Goal: Task Accomplishment & Management: Use online tool/utility

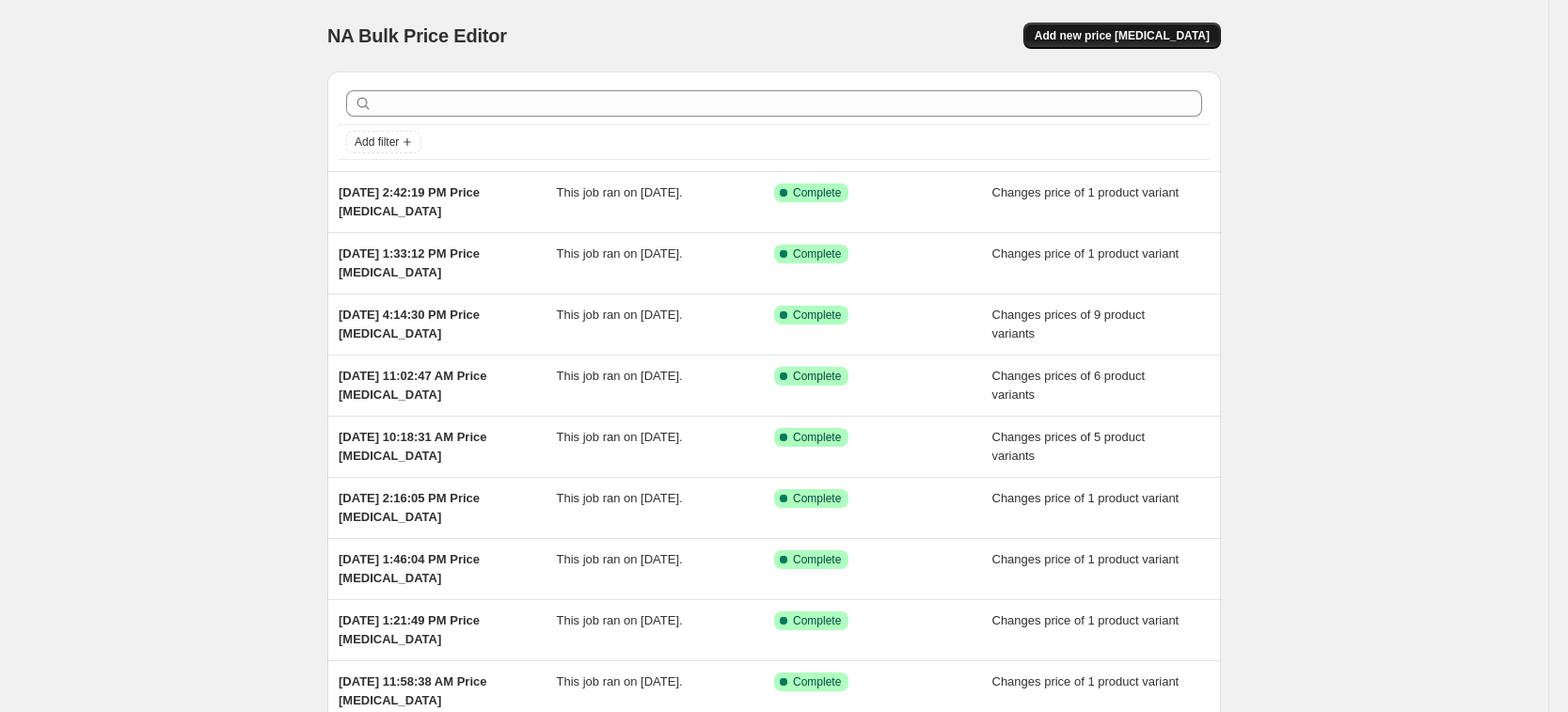
click at [1183, 28] on button "Add new price [MEDICAL_DATA]" at bounding box center [1122, 36] width 198 height 27
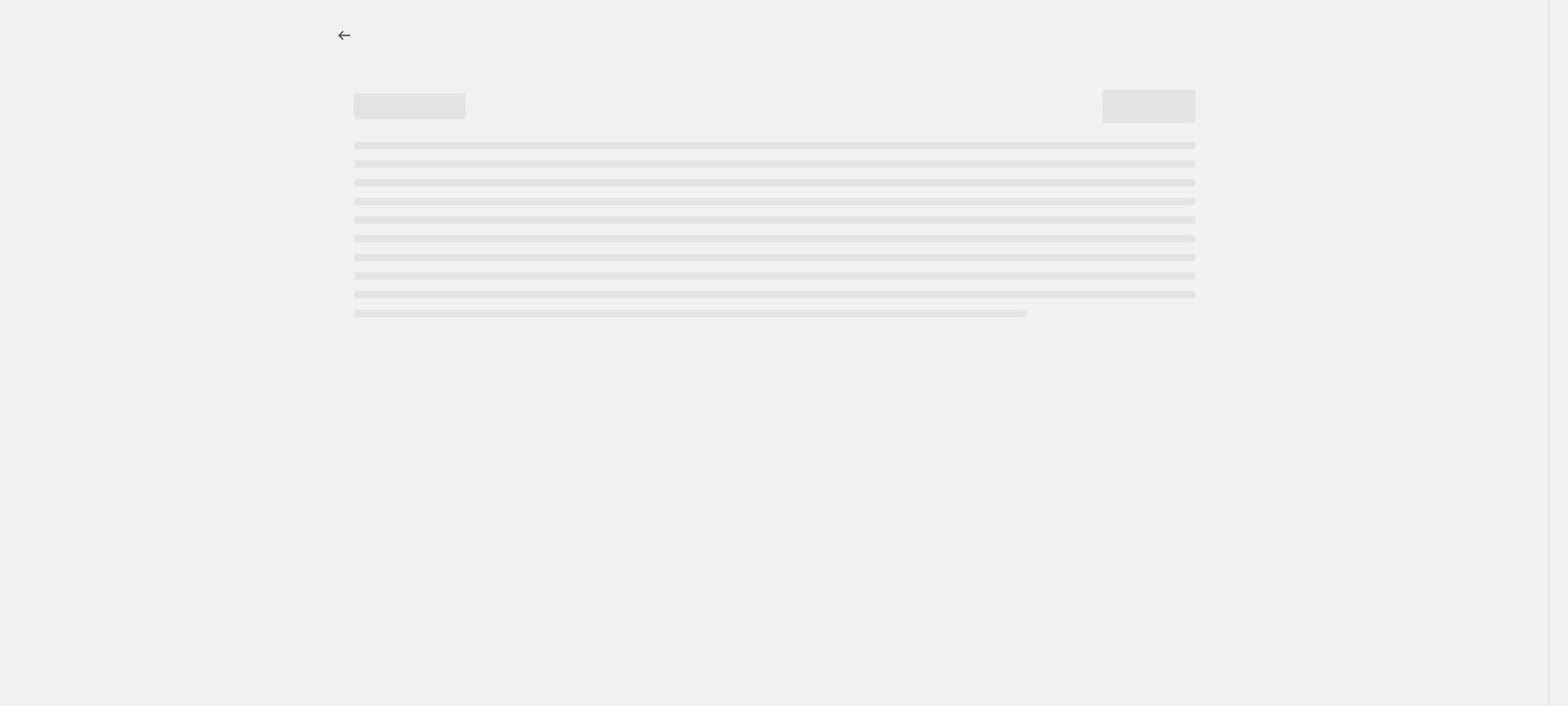
select select "percentage"
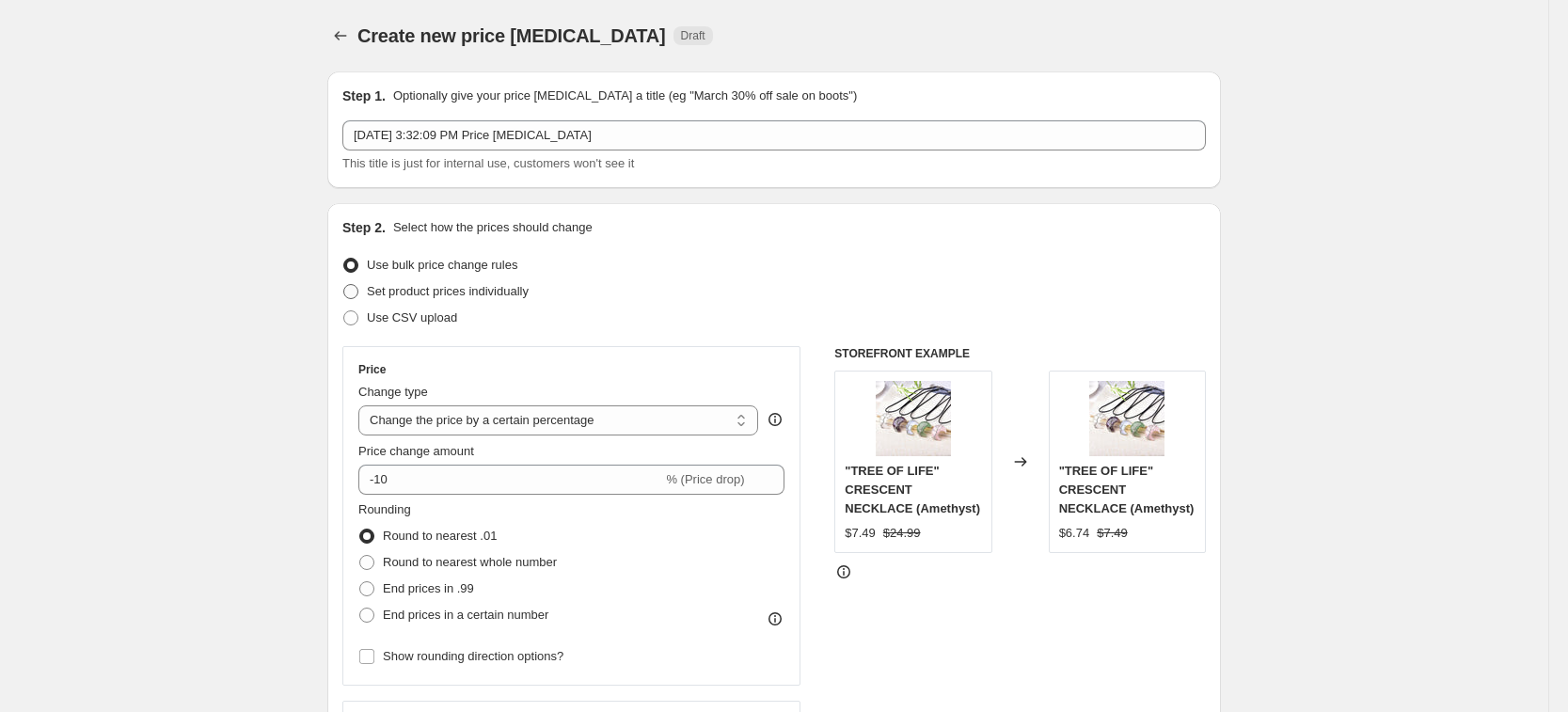
click at [506, 294] on span "Set product prices individually" at bounding box center [448, 291] width 162 height 14
click at [344, 285] on input "Set product prices individually" at bounding box center [343, 284] width 1 height 1
radio input "true"
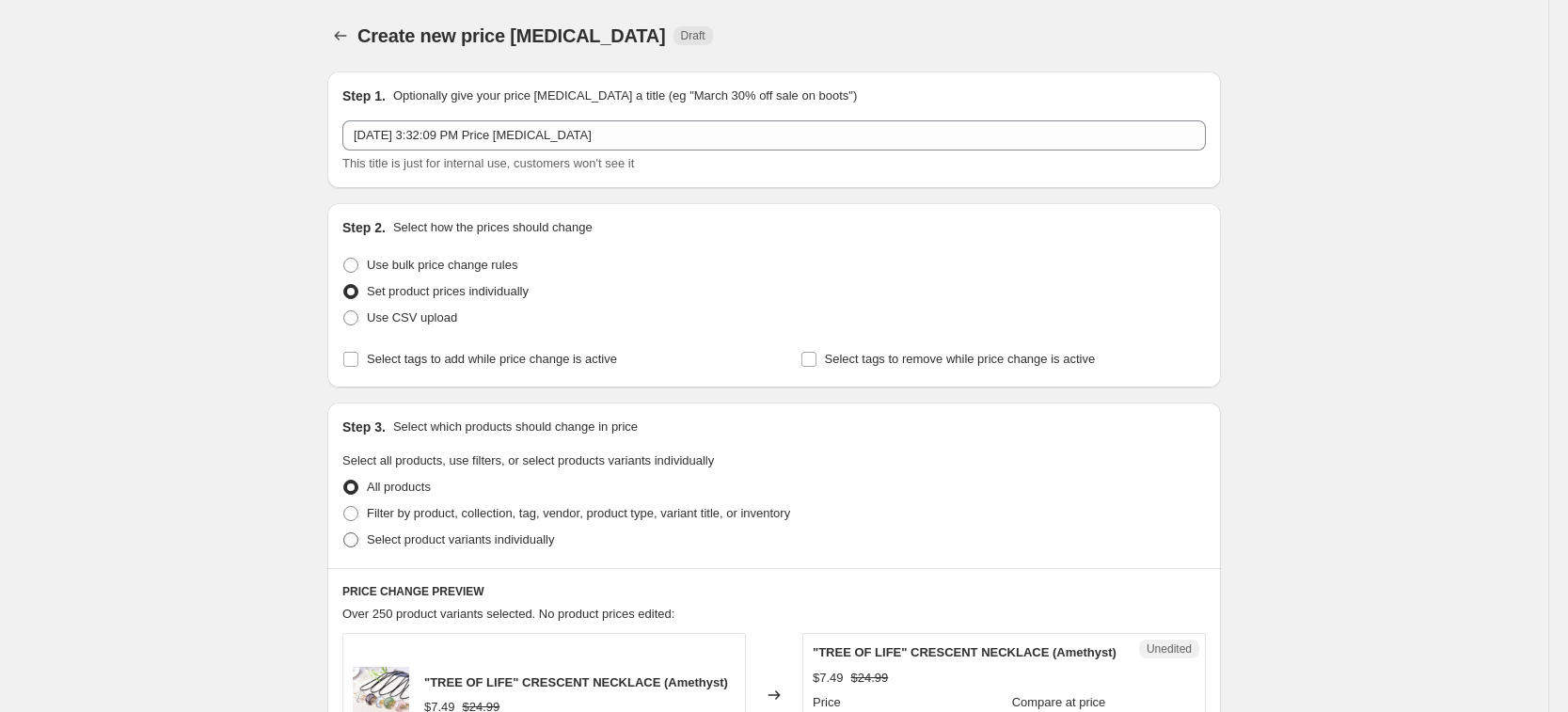
drag, startPoint x: 510, startPoint y: 561, endPoint x: 512, endPoint y: 548, distance: 13.2
click at [509, 561] on div "Step 3. Select which products should change in price Select all products, use f…" at bounding box center [774, 485] width 894 height 165
click at [515, 544] on span "Select product variants individually" at bounding box center [460, 539] width 187 height 14
click at [344, 533] on input "Select product variants individually" at bounding box center [343, 532] width 1 height 1
radio input "true"
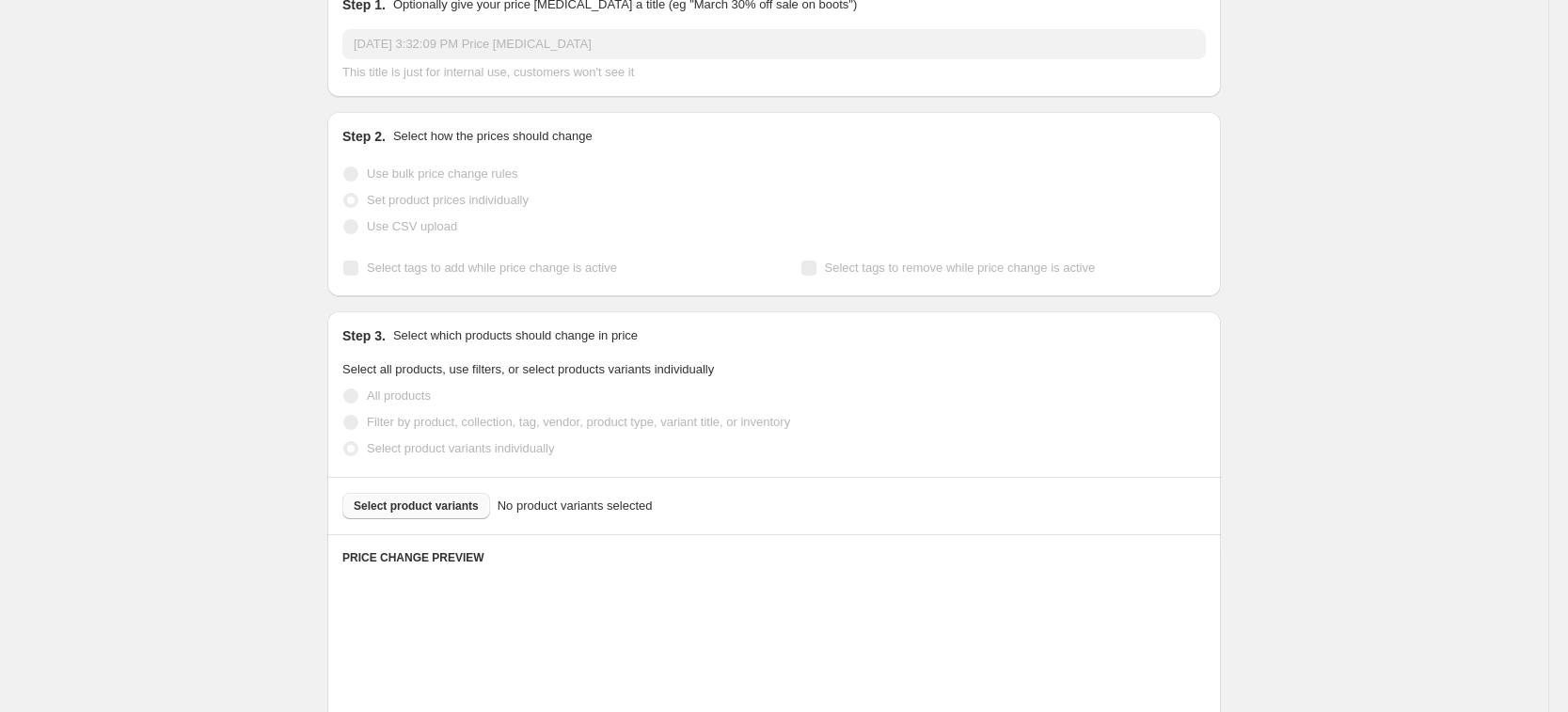
scroll to position [118, 0]
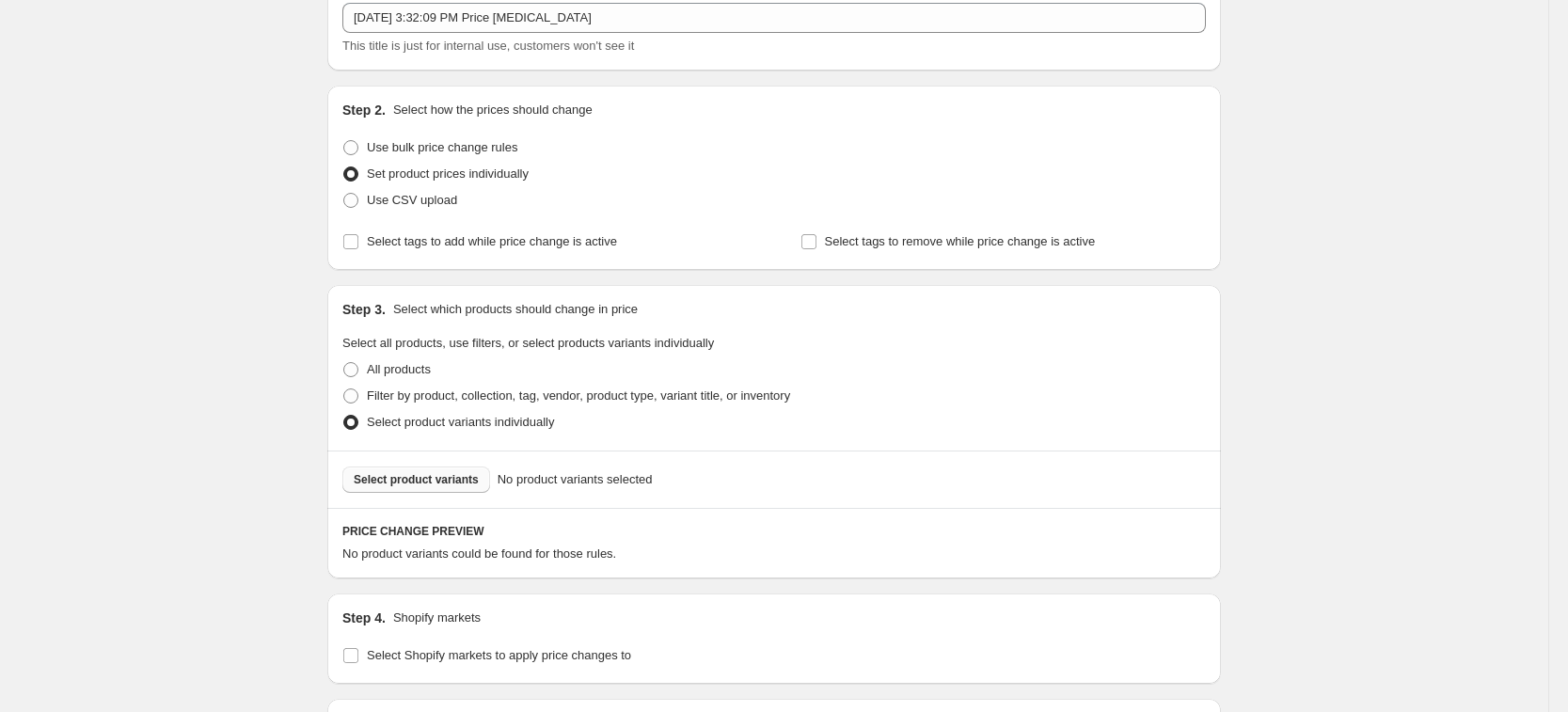
click at [466, 487] on span "Select product variants" at bounding box center [416, 480] width 126 height 15
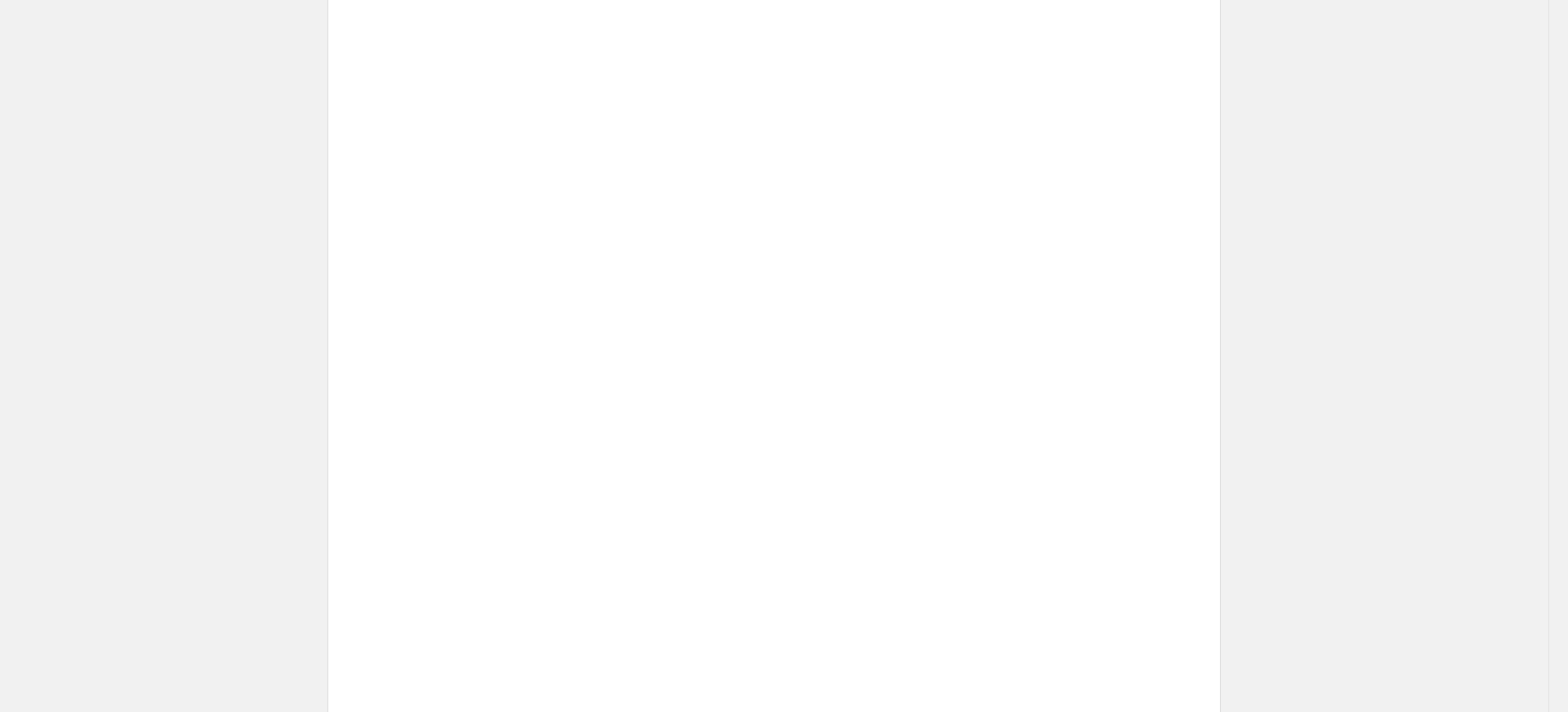
scroll to position [555, 0]
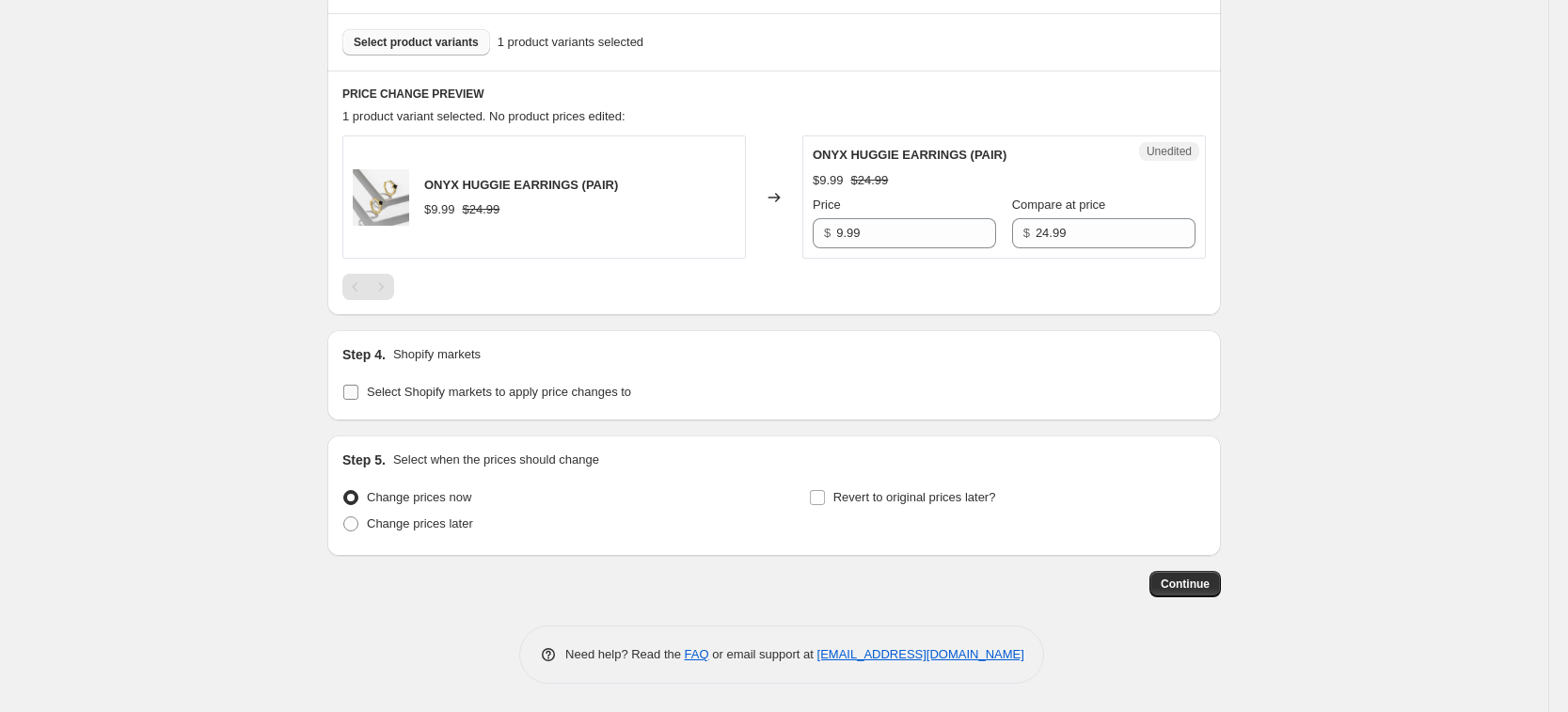
click at [511, 392] on span "Select Shopify markets to apply price changes to" at bounding box center [498, 392] width 264 height 14
click at [358, 392] on input "Select Shopify markets to apply price changes to" at bounding box center [350, 392] width 15 height 15
checkbox input "true"
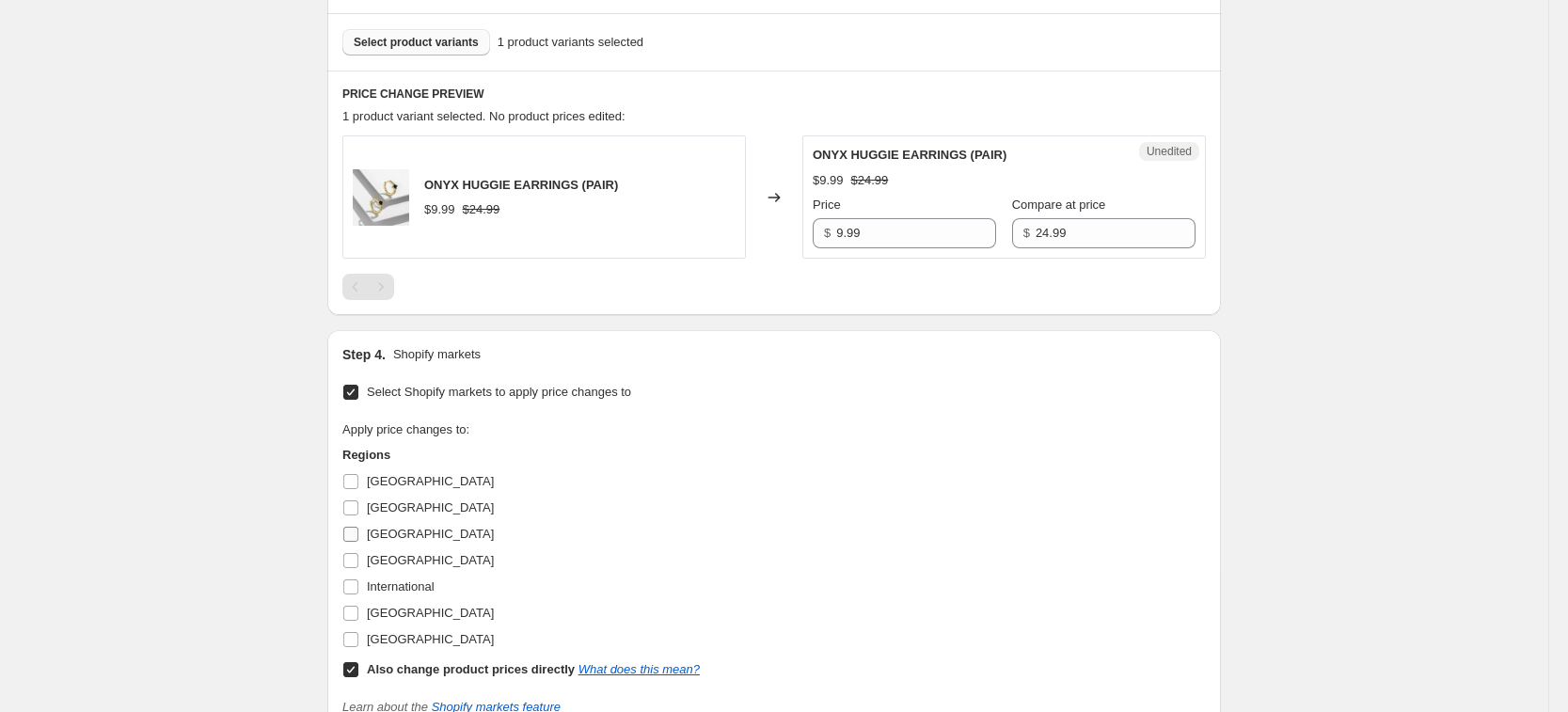
click at [398, 528] on span "[GEOGRAPHIC_DATA]" at bounding box center [430, 534] width 127 height 14
click at [358, 528] on input "[GEOGRAPHIC_DATA]" at bounding box center [350, 534] width 15 height 15
checkbox input "true"
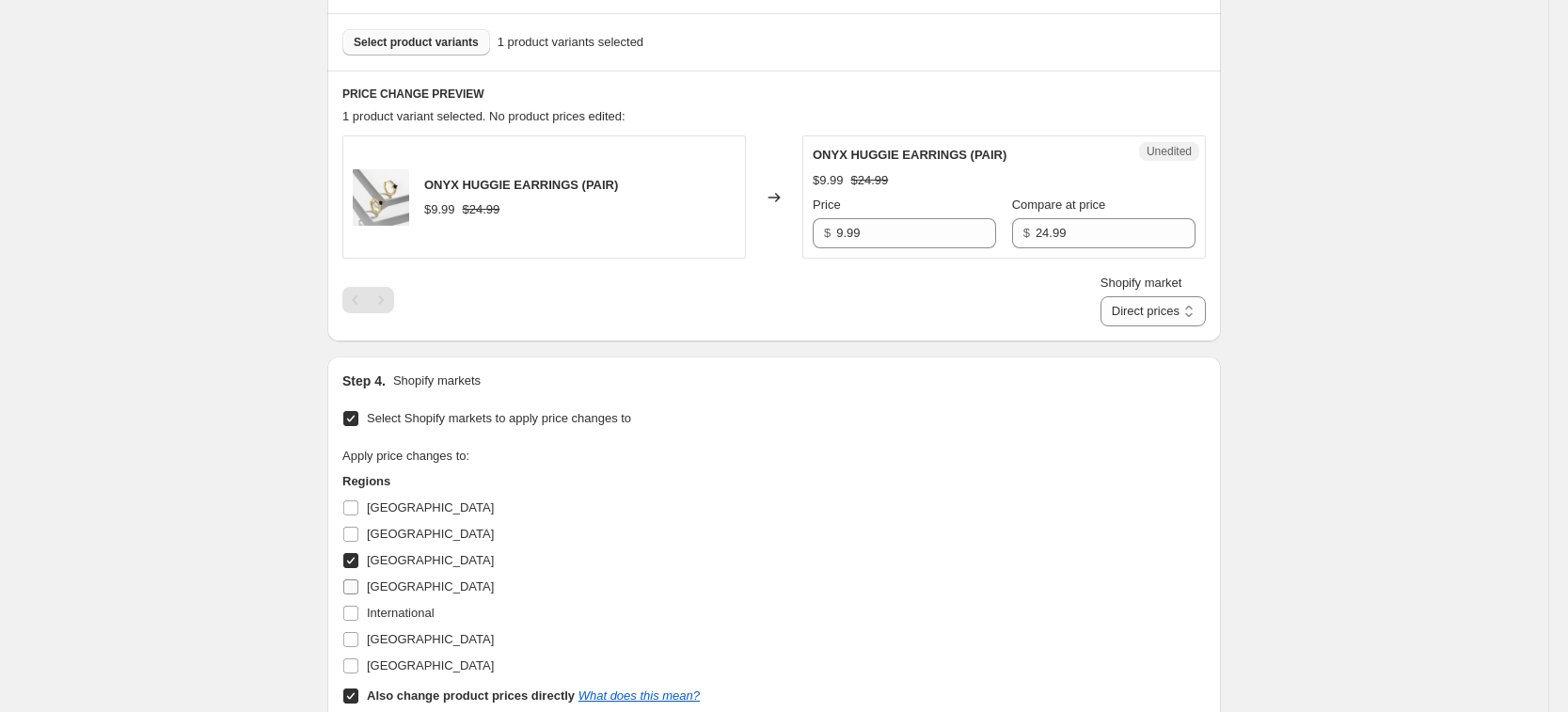
click at [397, 574] on label "[GEOGRAPHIC_DATA]" at bounding box center [417, 586] width 151 height 27
click at [358, 579] on input "[GEOGRAPHIC_DATA]" at bounding box center [350, 586] width 15 height 15
checkbox input "true"
click at [429, 632] on span "[GEOGRAPHIC_DATA]" at bounding box center [430, 639] width 127 height 14
click at [358, 632] on input "[GEOGRAPHIC_DATA]" at bounding box center [350, 639] width 15 height 15
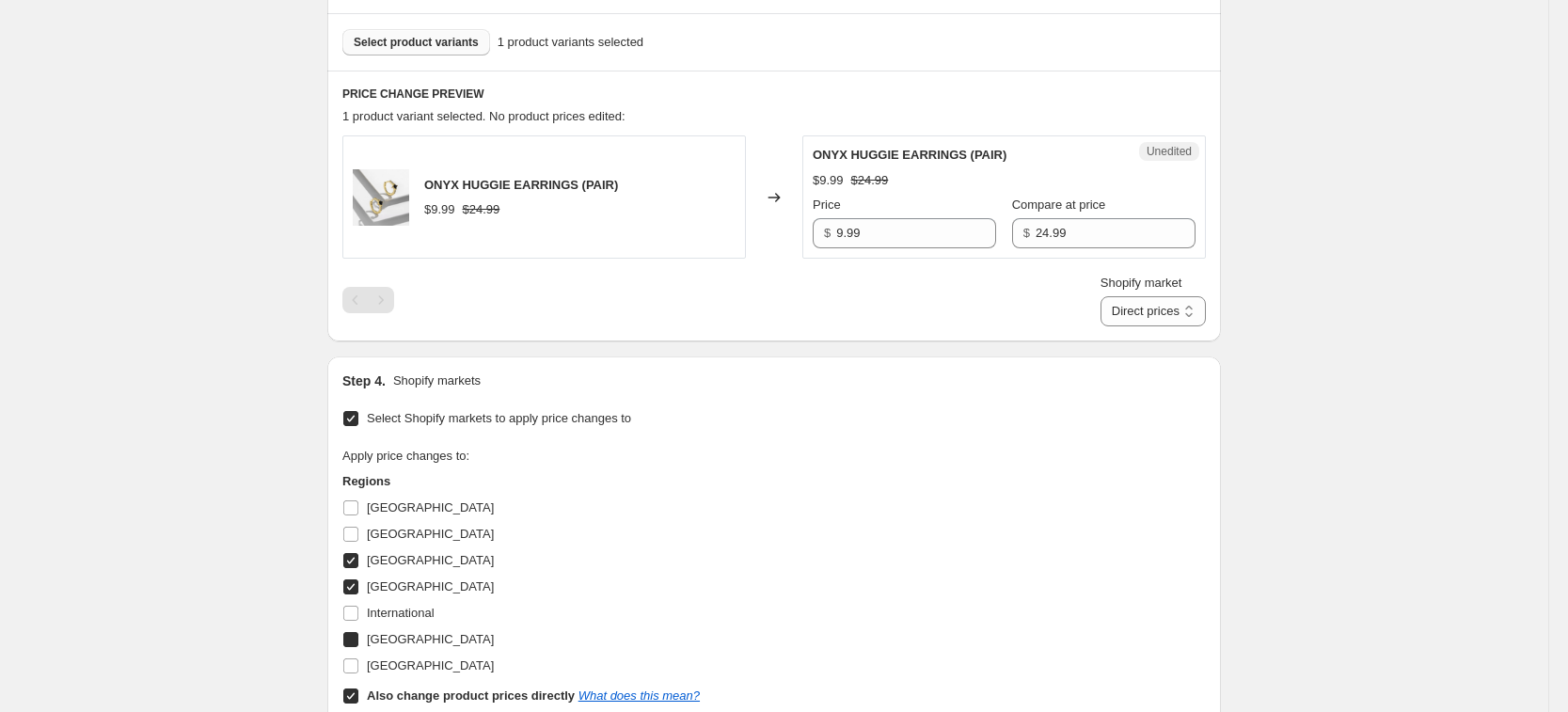
checkbox input "true"
click at [427, 659] on span "[GEOGRAPHIC_DATA]" at bounding box center [430, 666] width 127 height 14
click at [358, 659] on input "[GEOGRAPHIC_DATA]" at bounding box center [350, 666] width 15 height 15
checkbox input "true"
click at [445, 691] on b "Also change product prices directly" at bounding box center [471, 695] width 208 height 14
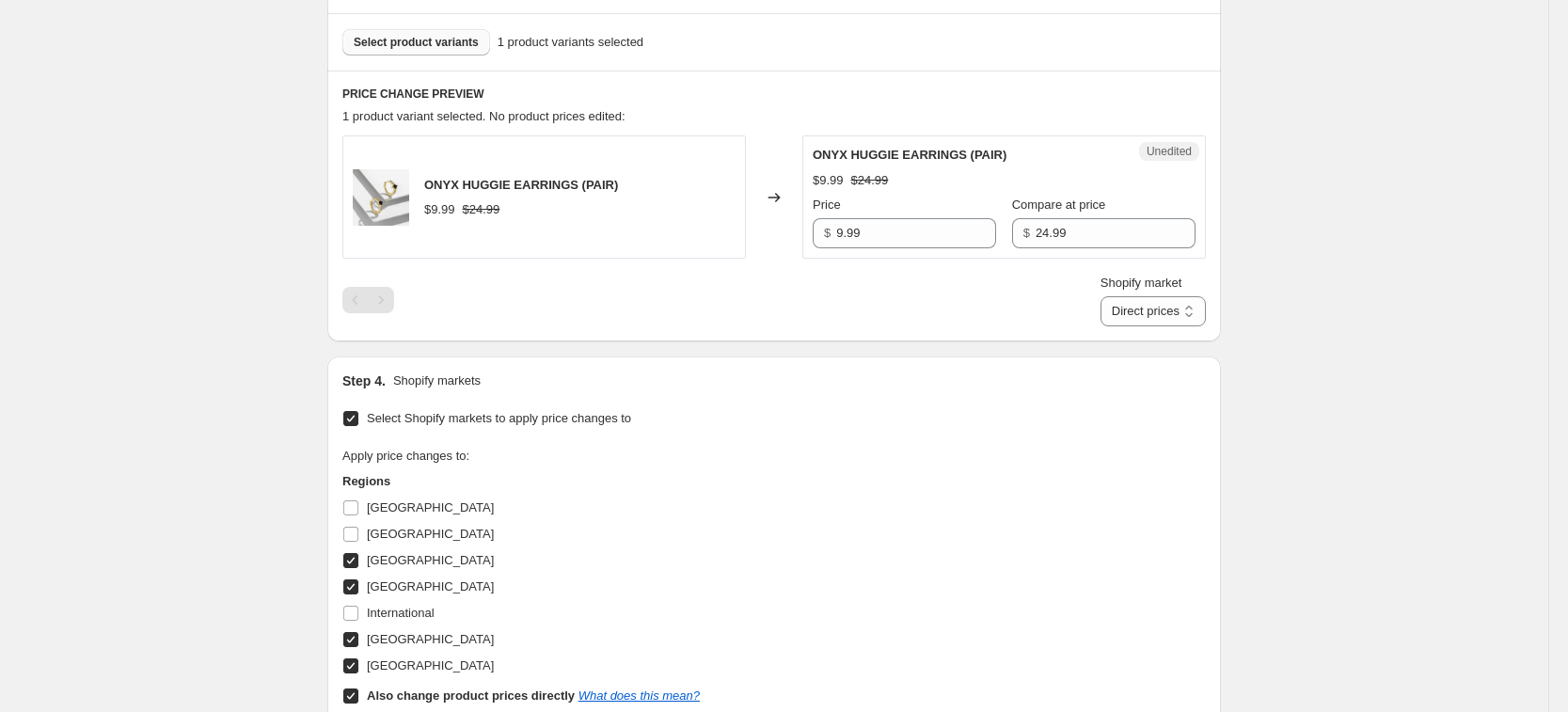
click at [358, 691] on input "Also change product prices directly What does this mean?" at bounding box center [350, 695] width 15 height 15
checkbox input "false"
select select "34367439004"
drag, startPoint x: 957, startPoint y: 253, endPoint x: 948, endPoint y: 241, distance: 15.0
click at [957, 251] on div "Unedited ONYX HUGGIE EARRINGS (PAIR) 8.74 EUR 21.87 EUR Price € 8.7437664214995…" at bounding box center [1003, 197] width 403 height 124
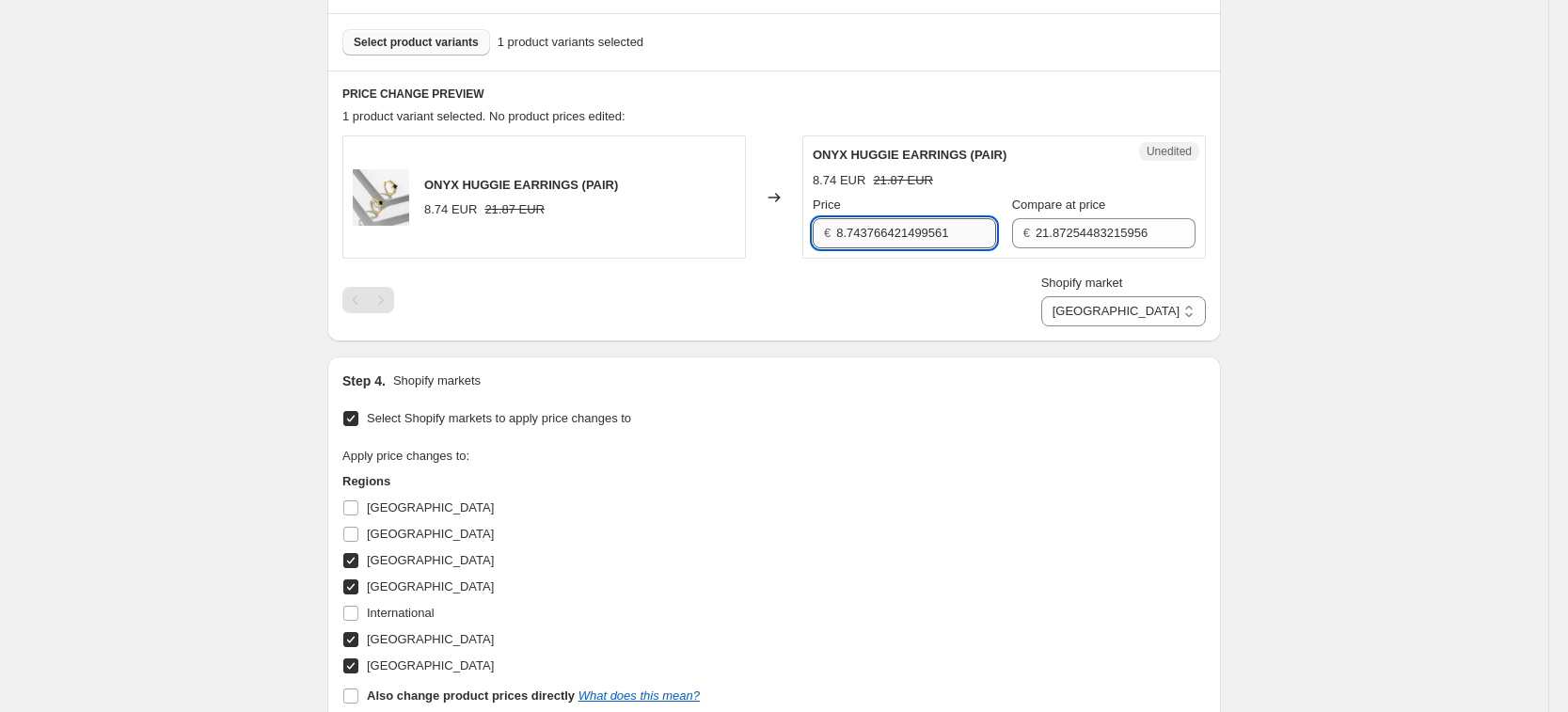
click at [948, 241] on input "8.743766421499561" at bounding box center [916, 233] width 160 height 30
type input "9.99"
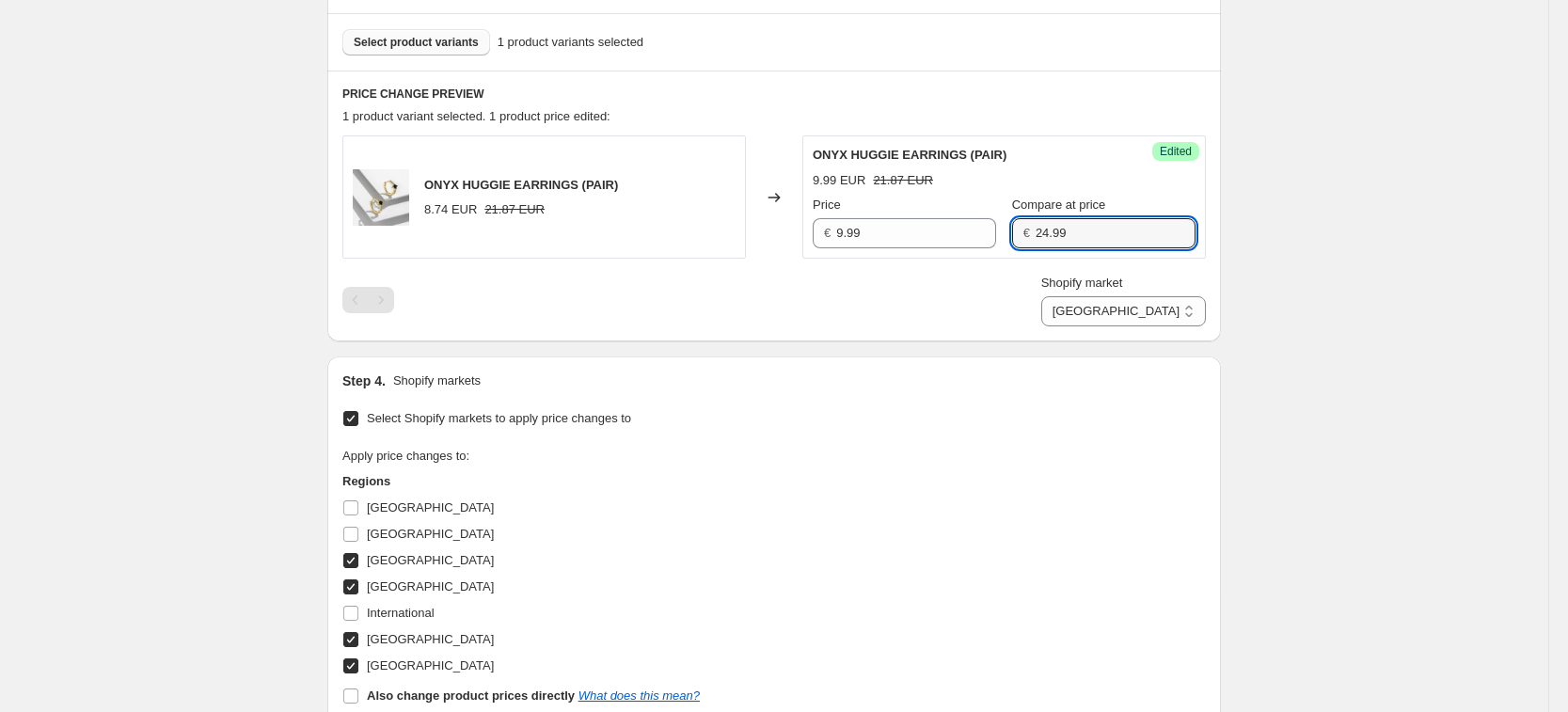
type input "24.99"
click at [954, 300] on div "Shopify market [GEOGRAPHIC_DATA] [GEOGRAPHIC_DATA] [GEOGRAPHIC_DATA] [GEOGRAPHI…" at bounding box center [773, 300] width 863 height 52
click at [1187, 320] on select "[GEOGRAPHIC_DATA] [GEOGRAPHIC_DATA] [GEOGRAPHIC_DATA] [GEOGRAPHIC_DATA]" at bounding box center [1123, 312] width 164 height 30
select select "34367209628"
click at [1086, 326] on select "[GEOGRAPHIC_DATA] [GEOGRAPHIC_DATA] [GEOGRAPHIC_DATA] [GEOGRAPHIC_DATA]" at bounding box center [1123, 312] width 164 height 30
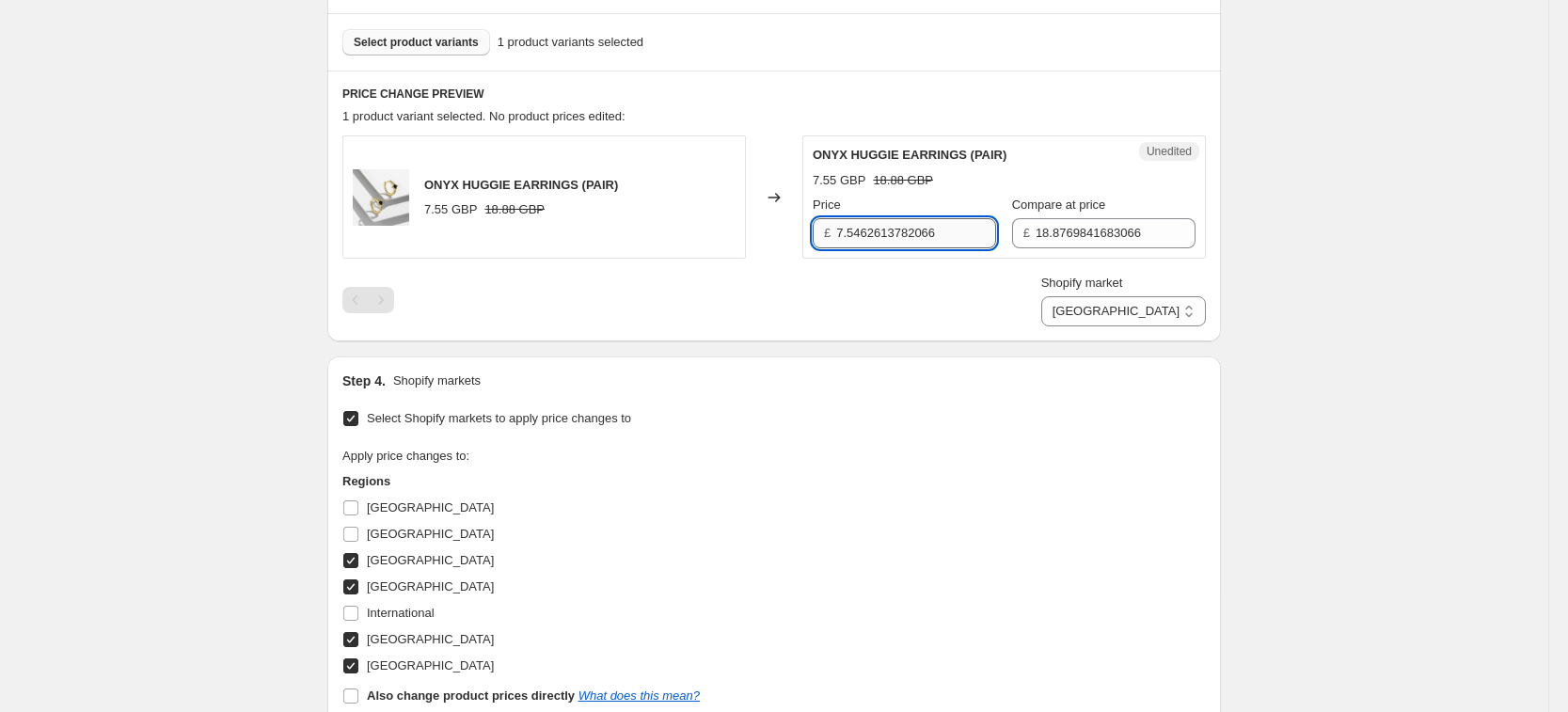
click at [891, 222] on input "7.5462613782066" at bounding box center [916, 233] width 160 height 30
type input "9.99"
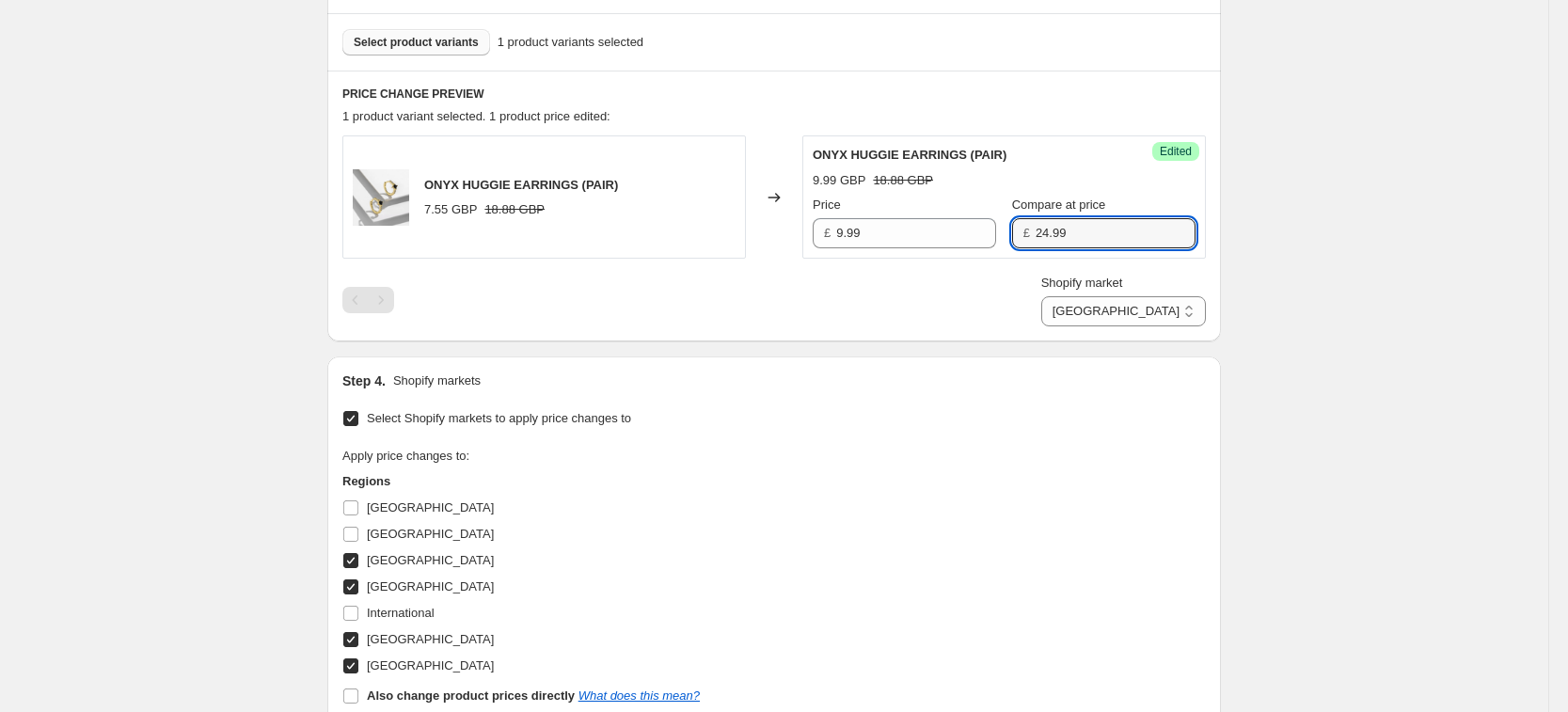
type input "24.99"
click at [1040, 298] on div "Shopify market [GEOGRAPHIC_DATA] [GEOGRAPHIC_DATA] [GEOGRAPHIC_DATA] [GEOGRAPHI…" at bounding box center [773, 300] width 863 height 52
drag, startPoint x: 1147, startPoint y: 305, endPoint x: 1144, endPoint y: 323, distance: 18.2
click at [1147, 305] on select "[GEOGRAPHIC_DATA] [GEOGRAPHIC_DATA] [GEOGRAPHIC_DATA] [GEOGRAPHIC_DATA]" at bounding box center [1123, 312] width 164 height 30
click at [1086, 297] on select "[GEOGRAPHIC_DATA] [GEOGRAPHIC_DATA] [GEOGRAPHIC_DATA] [GEOGRAPHIC_DATA]" at bounding box center [1123, 312] width 164 height 30
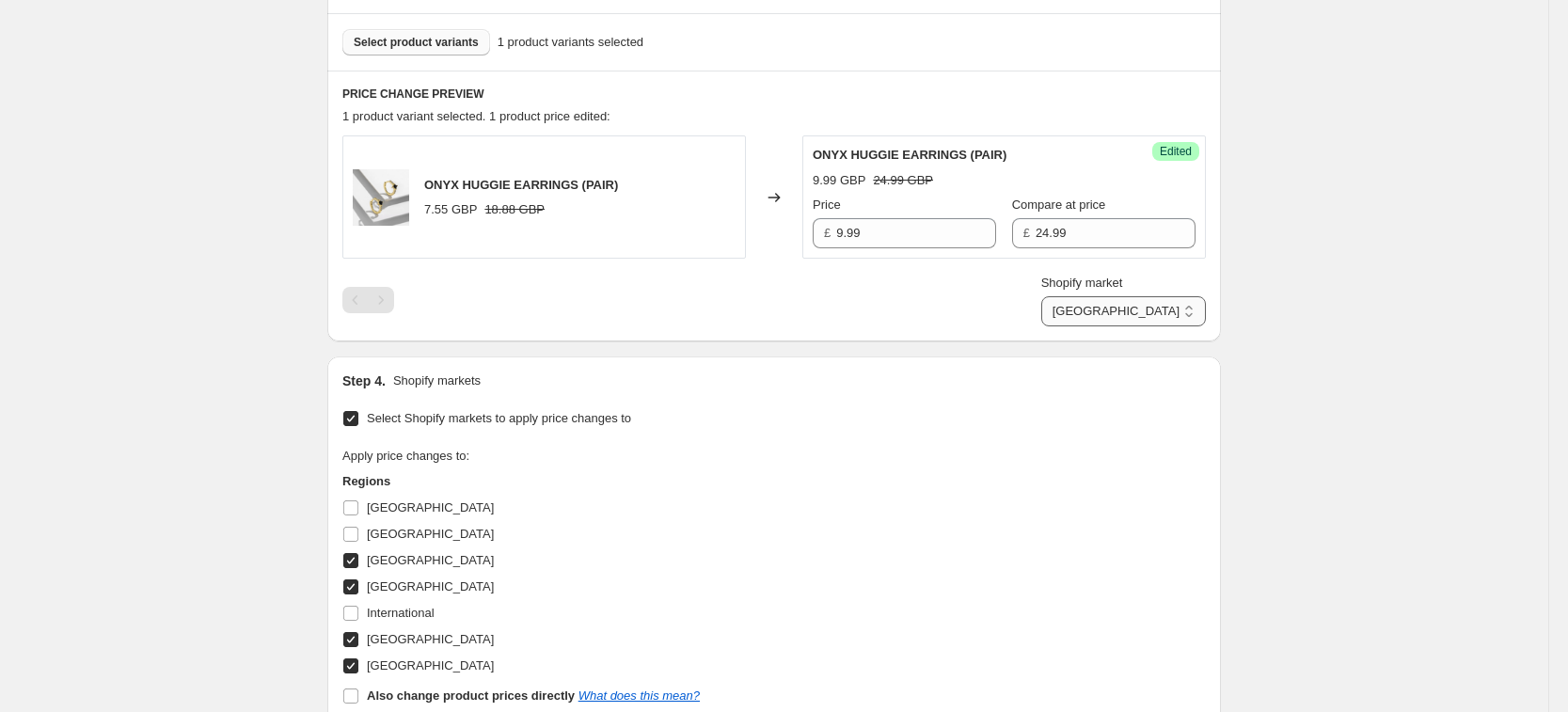
click at [1156, 317] on select "[GEOGRAPHIC_DATA] [GEOGRAPHIC_DATA] [GEOGRAPHIC_DATA] [GEOGRAPHIC_DATA]" at bounding box center [1123, 312] width 164 height 30
select select "34367406236"
click at [1125, 326] on select "[GEOGRAPHIC_DATA] [GEOGRAPHIC_DATA] [GEOGRAPHIC_DATA] [GEOGRAPHIC_DATA]" at bounding box center [1123, 312] width 164 height 30
click at [890, 220] on input "8.743766421499561" at bounding box center [916, 233] width 160 height 30
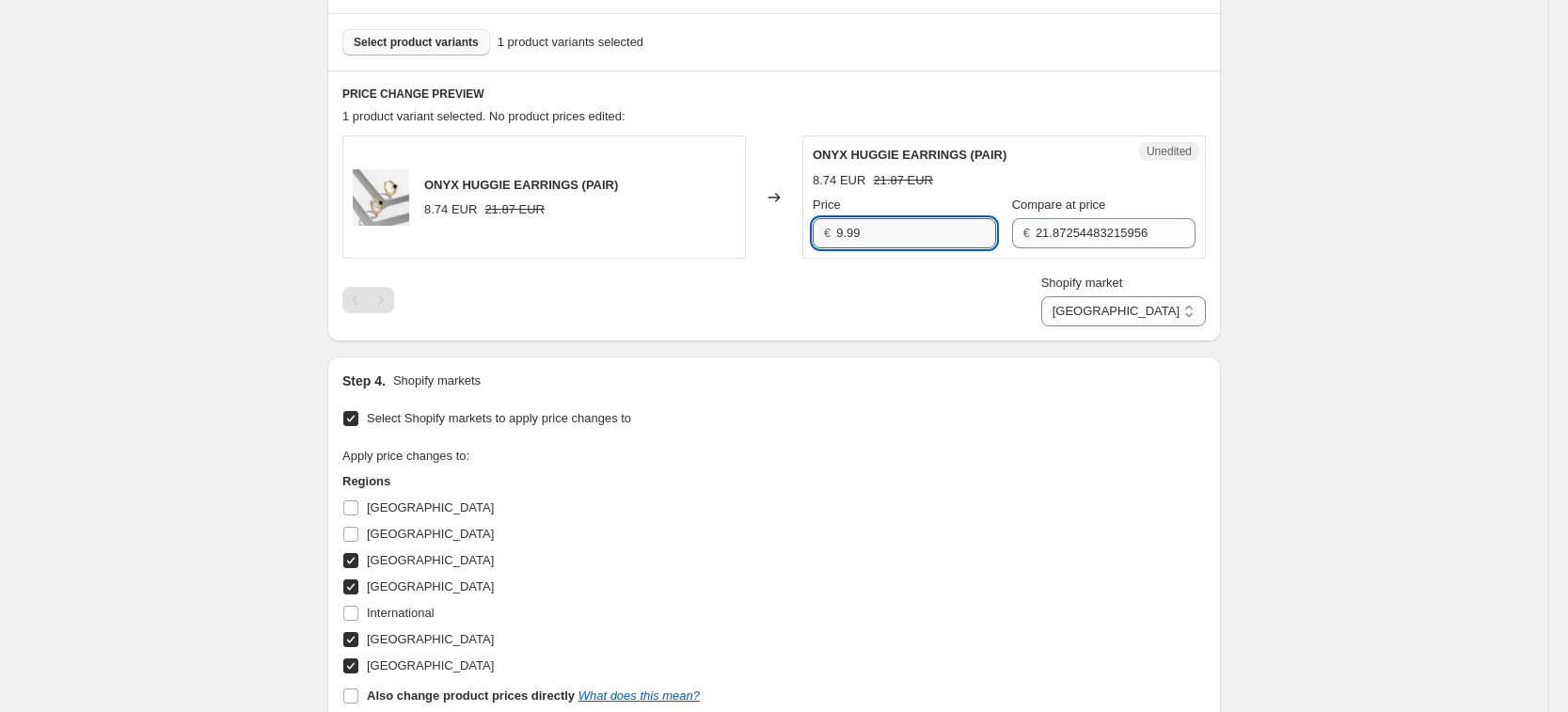
type input "9.99"
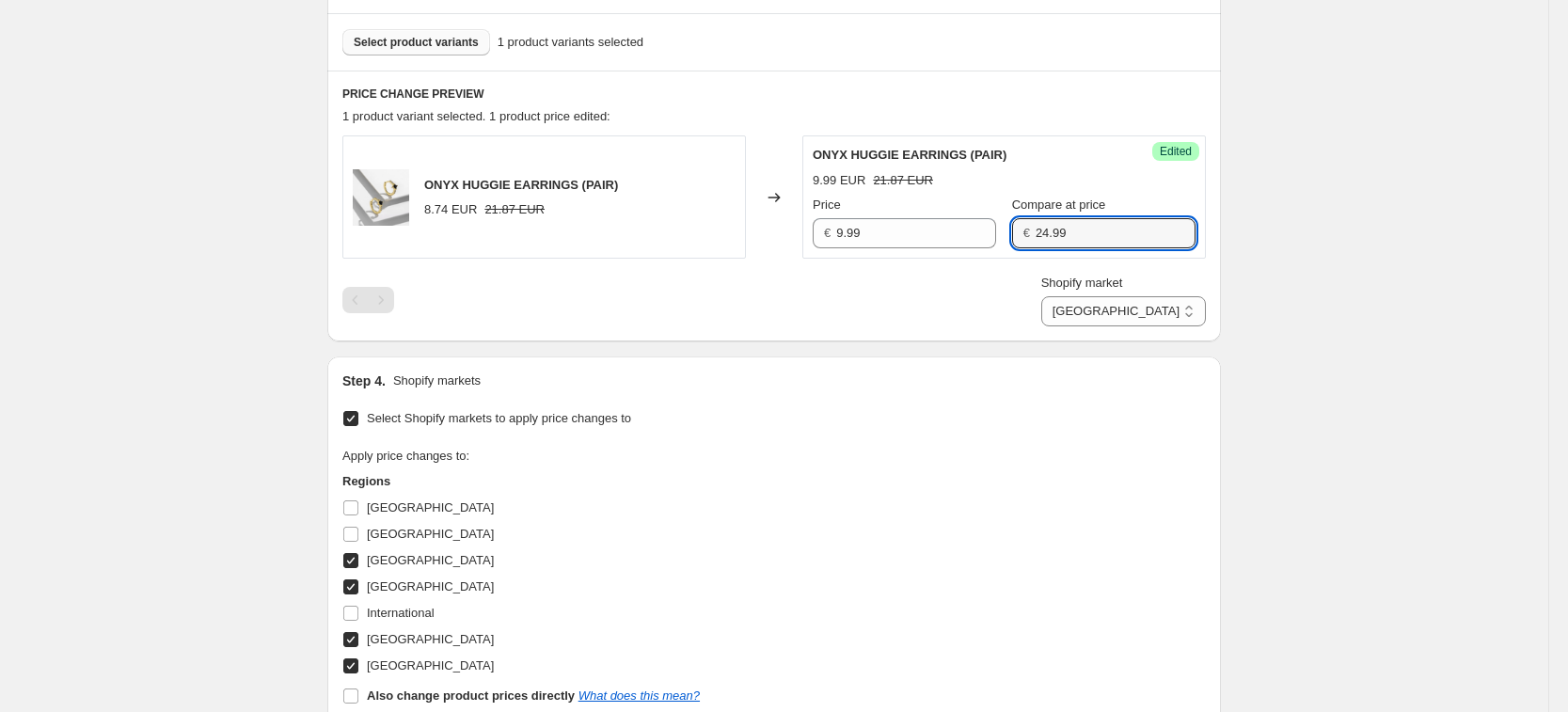
type input "24.99"
click at [987, 303] on div "Shopify market [GEOGRAPHIC_DATA] [GEOGRAPHIC_DATA] [GEOGRAPHIC_DATA] [GEOGRAPHI…" at bounding box center [773, 300] width 863 height 52
click at [1205, 314] on select "[GEOGRAPHIC_DATA] [GEOGRAPHIC_DATA] [GEOGRAPHIC_DATA] [GEOGRAPHIC_DATA]" at bounding box center [1123, 312] width 164 height 30
select select "34367209628"
click at [1086, 326] on select "[GEOGRAPHIC_DATA] [GEOGRAPHIC_DATA] [GEOGRAPHIC_DATA] [GEOGRAPHIC_DATA]" at bounding box center [1123, 312] width 164 height 30
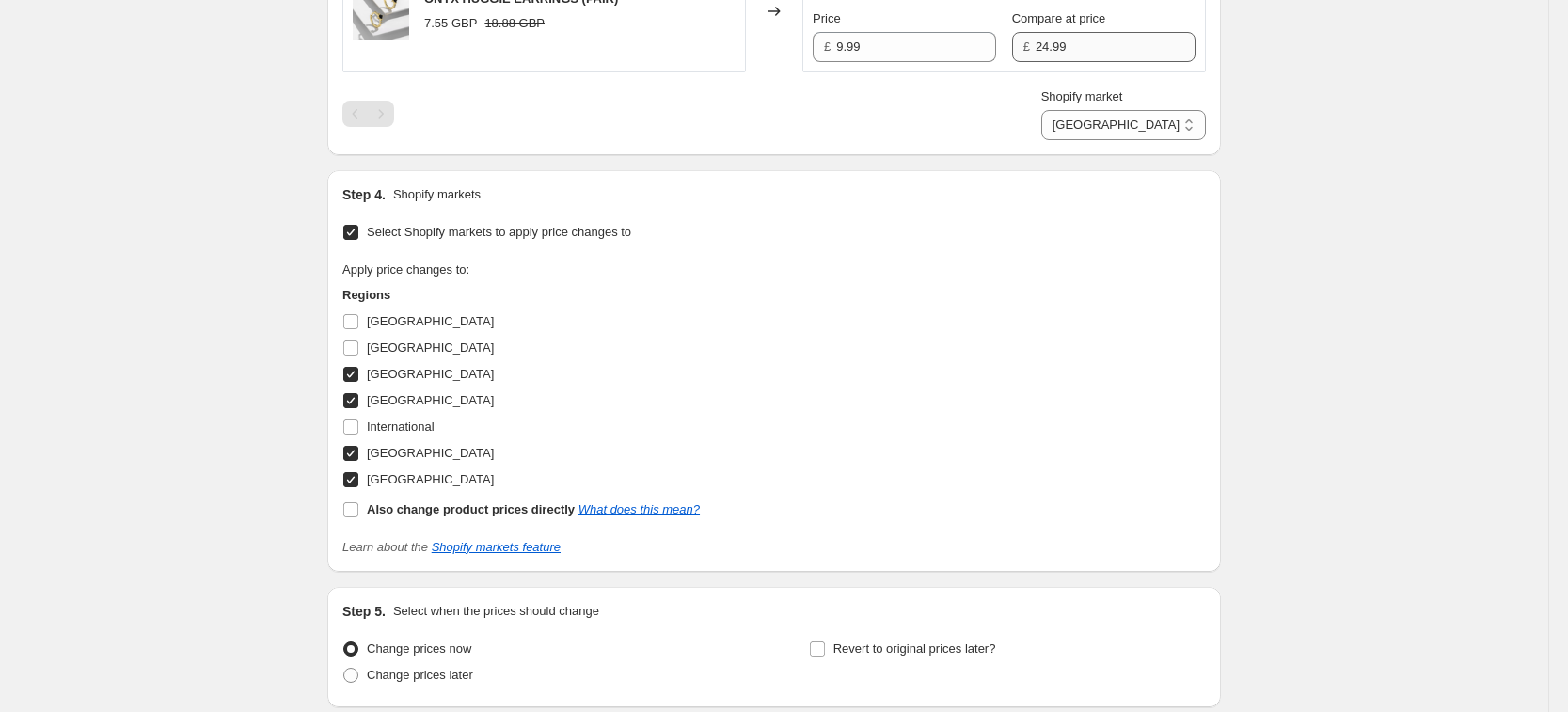
scroll to position [893, 0]
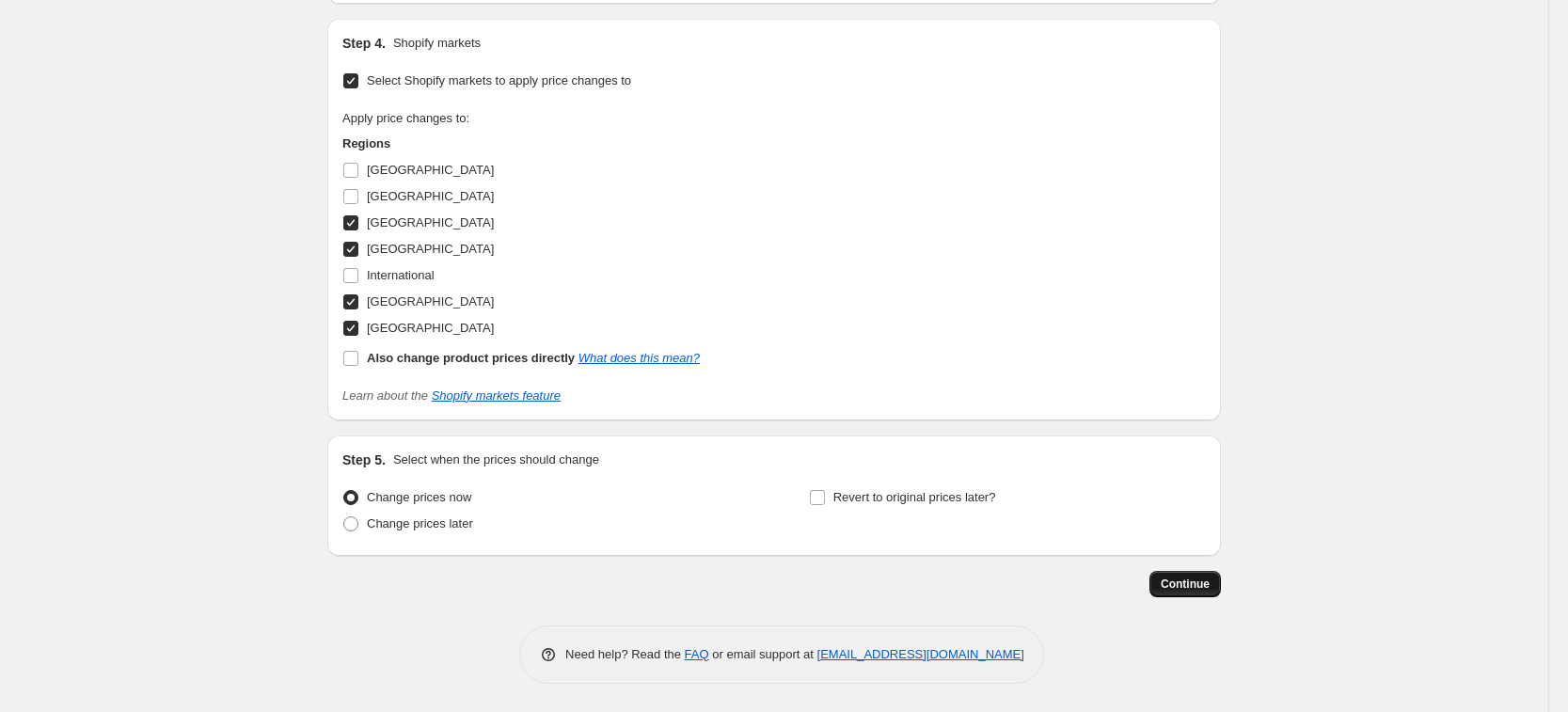
click at [1207, 583] on span "Continue" at bounding box center [1184, 583] width 48 height 15
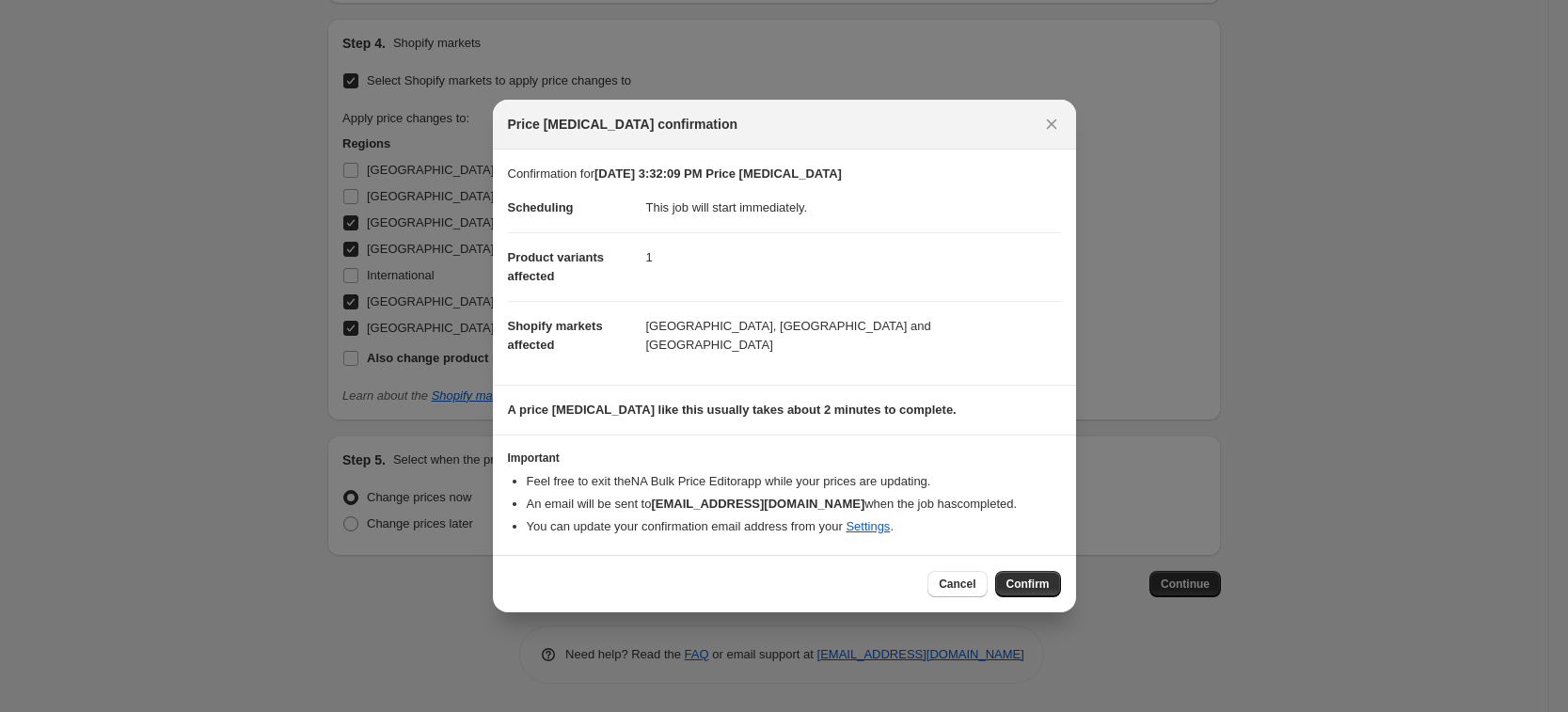
click at [1040, 571] on div "Cancel Confirm" at bounding box center [994, 583] width 132 height 27
click at [1031, 578] on span "Confirm" at bounding box center [1028, 583] width 44 height 15
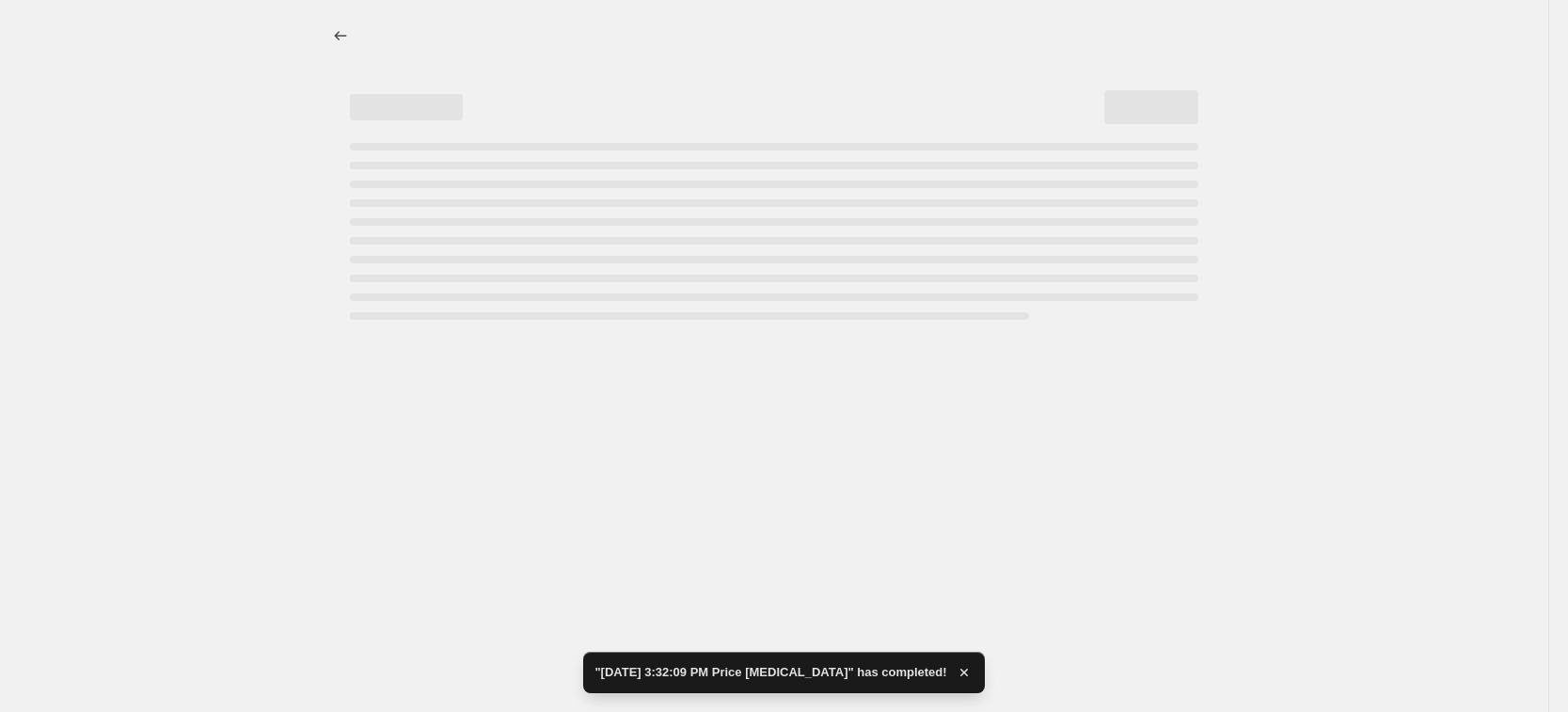
select select "34367209628"
